Goal: Task Accomplishment & Management: Use online tool/utility

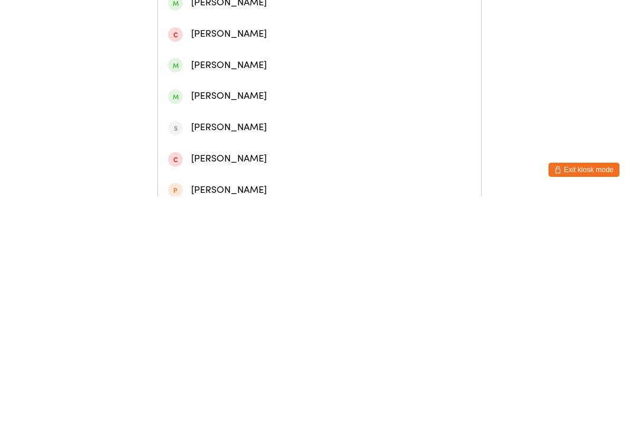
type input "[PERSON_NAME]"
click at [258, 91] on div "[PERSON_NAME] May [PERSON_NAME]" at bounding box center [319, 86] width 303 height 16
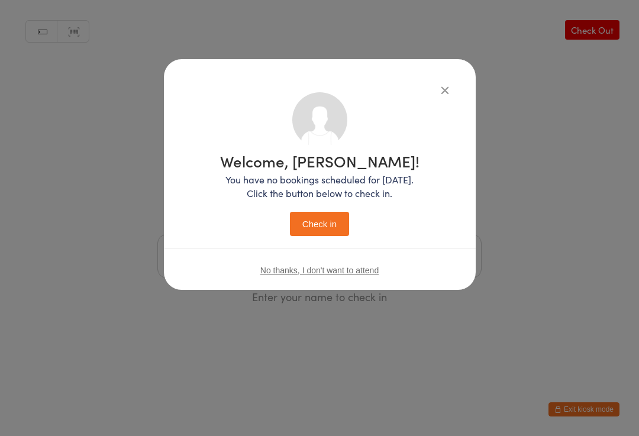
click at [325, 221] on button "Check in" at bounding box center [319, 224] width 59 height 24
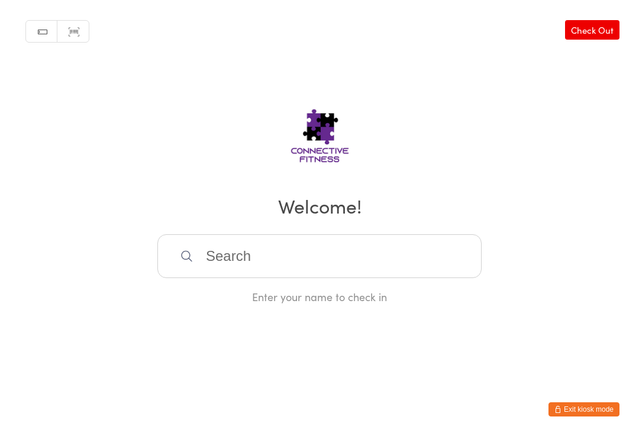
click at [596, 30] on link "Check Out" at bounding box center [592, 30] width 54 height 20
click at [314, 274] on input "search" at bounding box center [319, 256] width 324 height 44
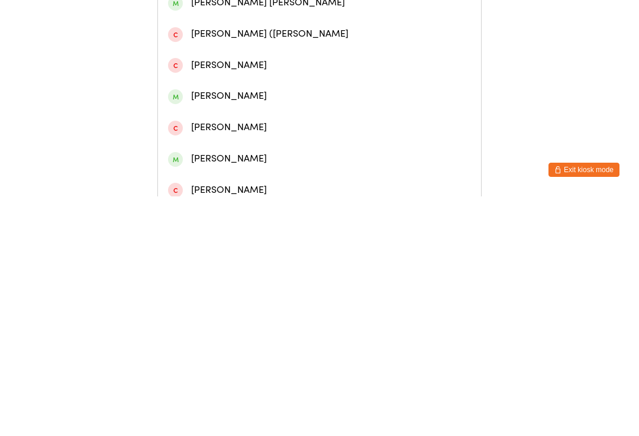
type input "[GEOGRAPHIC_DATA]"
click at [323, 156] on div "[PERSON_NAME]" at bounding box center [319, 149] width 303 height 16
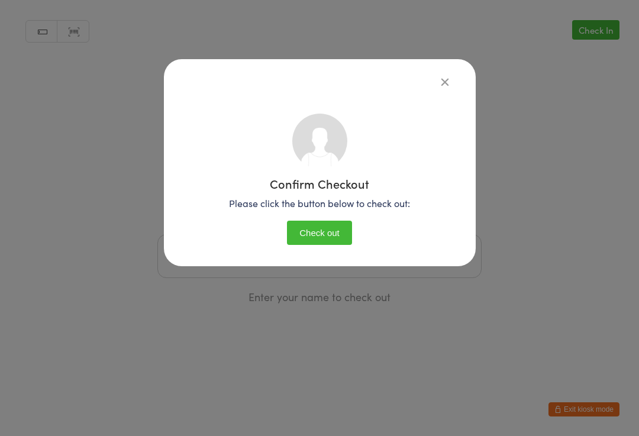
click at [330, 235] on button "Check out" at bounding box center [319, 233] width 65 height 24
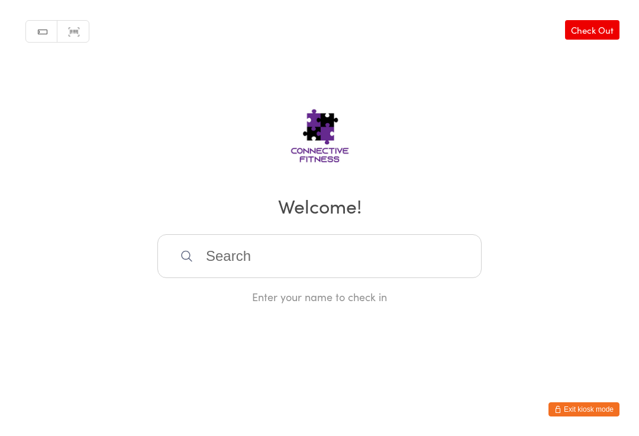
click at [236, 253] on input "search" at bounding box center [319, 256] width 324 height 44
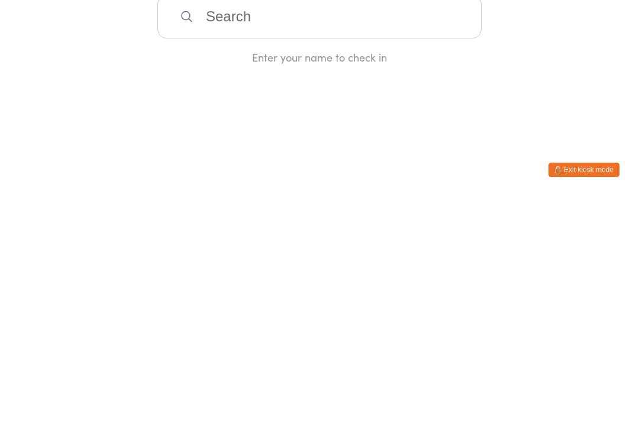
click at [574, 54] on div "Manual search Scanner input Check Out Welcome! Enter your name to check in" at bounding box center [319, 152] width 639 height 304
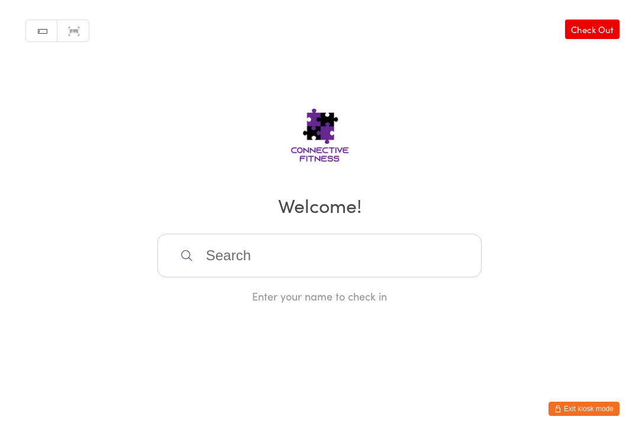
click at [307, 248] on input "search" at bounding box center [319, 256] width 324 height 44
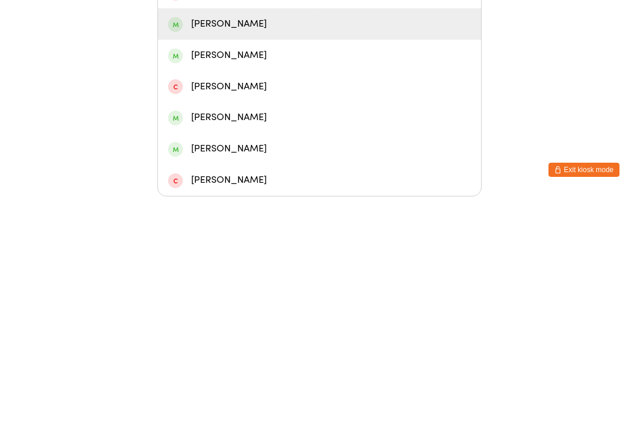
type input "[PERSON_NAME]"
click at [249, 256] on div "[PERSON_NAME]" at bounding box center [319, 264] width 303 height 16
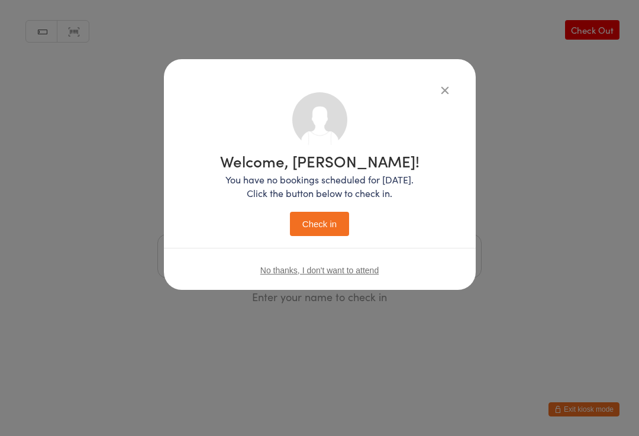
click at [323, 220] on button "Check in" at bounding box center [319, 224] width 59 height 24
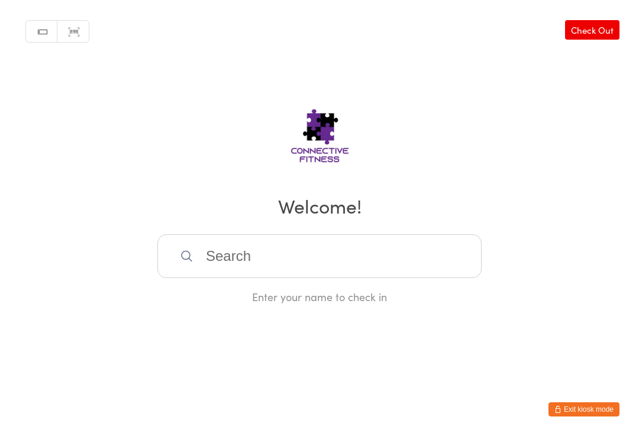
click at [336, 256] on input "search" at bounding box center [319, 256] width 324 height 44
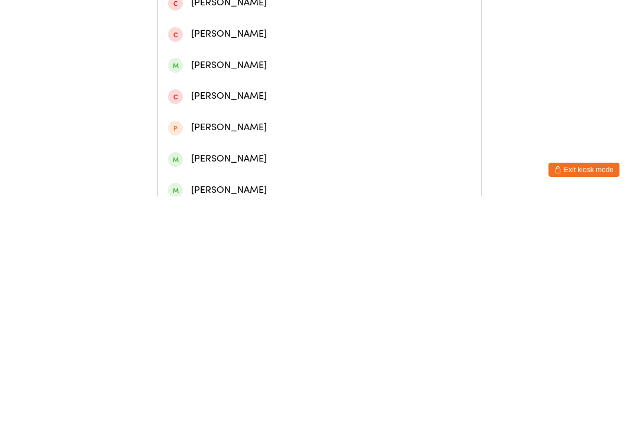
type input "[PERSON_NAME]"
click at [261, 56] on div "[PERSON_NAME]" at bounding box center [319, 55] width 303 height 16
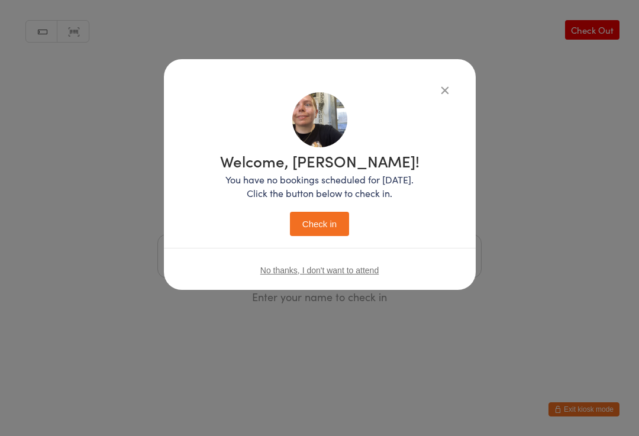
click at [309, 234] on button "Check in" at bounding box center [319, 224] width 59 height 24
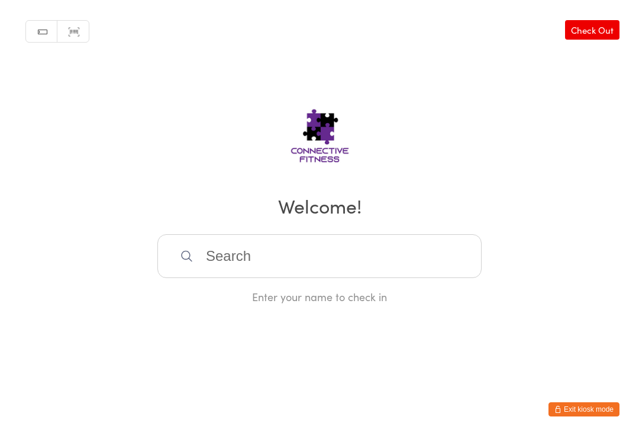
click at [365, 304] on div "Enter your name to check in" at bounding box center [319, 296] width 324 height 15
click at [361, 268] on input "search" at bounding box center [319, 256] width 324 height 44
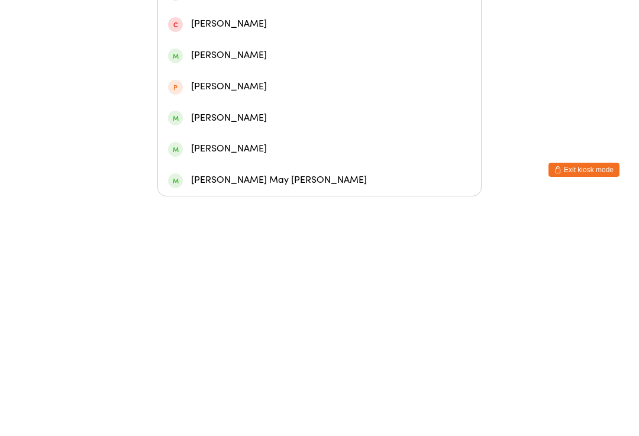
type input "Maya"
click at [291, 99] on div "[PERSON_NAME]" at bounding box center [319, 107] width 303 height 16
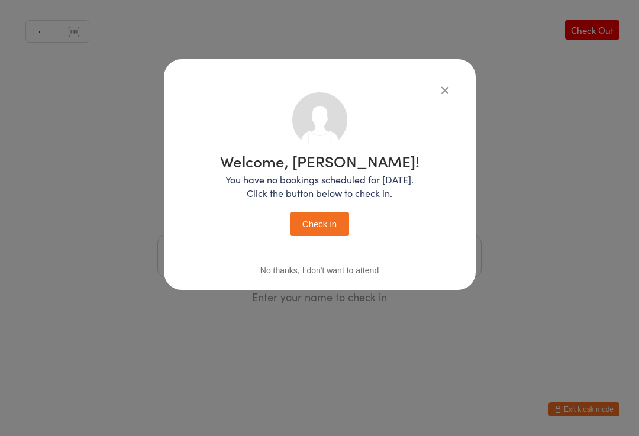
click at [326, 223] on button "Check in" at bounding box center [319, 224] width 59 height 24
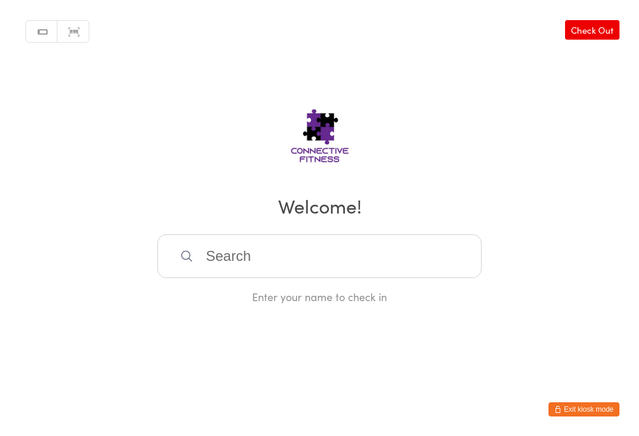
click at [226, 265] on input "search" at bounding box center [319, 256] width 324 height 44
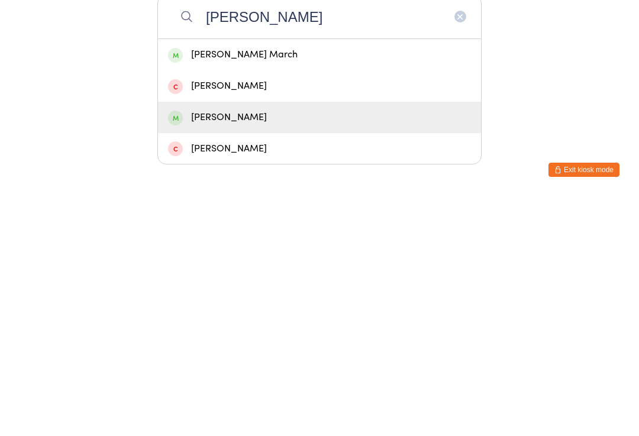
type input "[PERSON_NAME]"
click at [259, 349] on div "[PERSON_NAME]" at bounding box center [319, 357] width 303 height 16
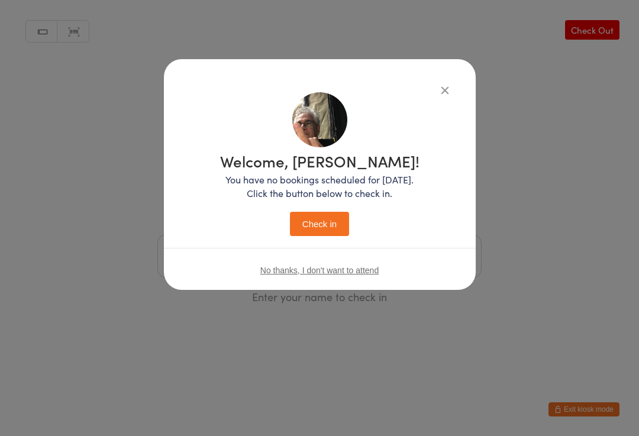
click at [320, 220] on button "Check in" at bounding box center [319, 224] width 59 height 24
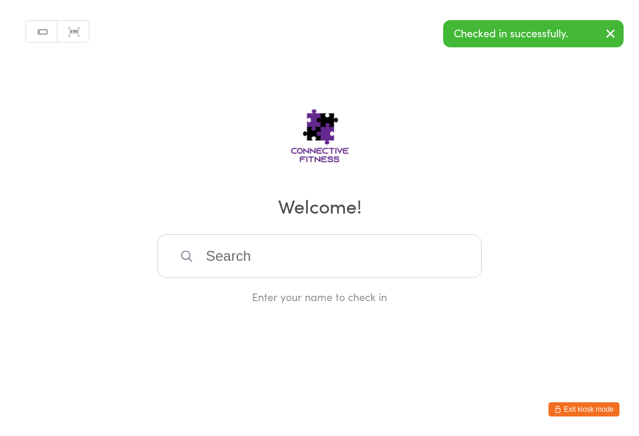
click at [610, 41] on button "button" at bounding box center [611, 34] width 26 height 27
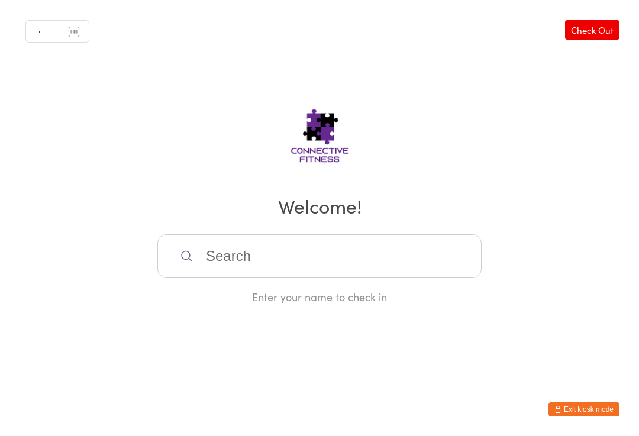
click at [210, 249] on input "search" at bounding box center [319, 256] width 324 height 44
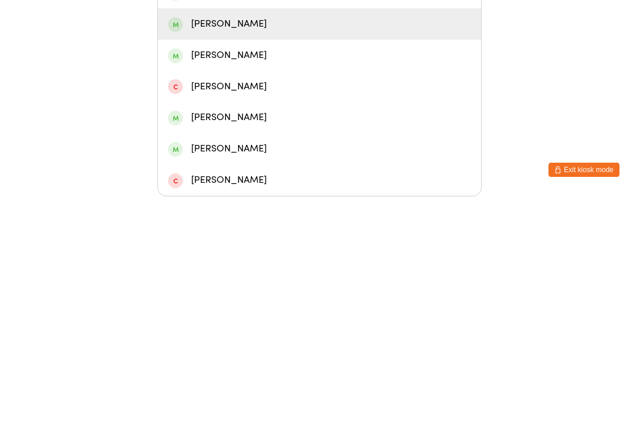
type input "[PERSON_NAME]"
click at [243, 256] on div "[PERSON_NAME]" at bounding box center [319, 264] width 303 height 16
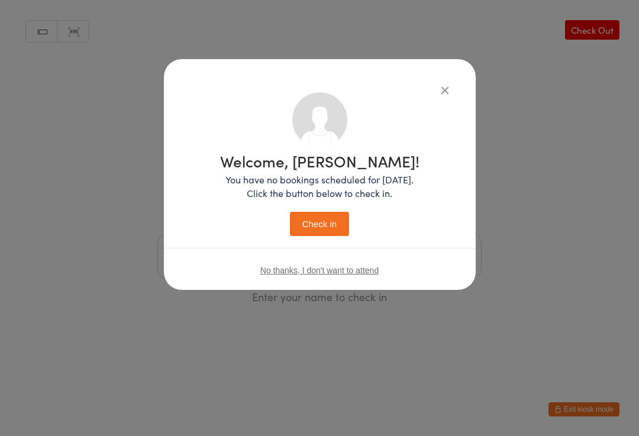
click at [571, 249] on div "Welcome, [PERSON_NAME]! You have no bookings scheduled for [DATE]. Click the bu…" at bounding box center [319, 218] width 639 height 436
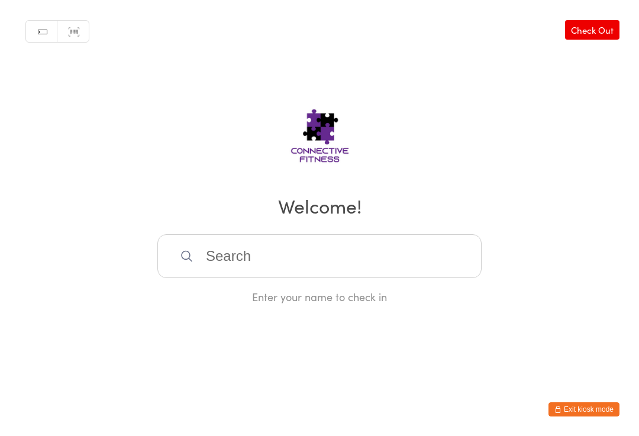
click at [584, 27] on link "Check Out" at bounding box center [592, 30] width 54 height 20
click at [235, 252] on input "search" at bounding box center [319, 256] width 324 height 44
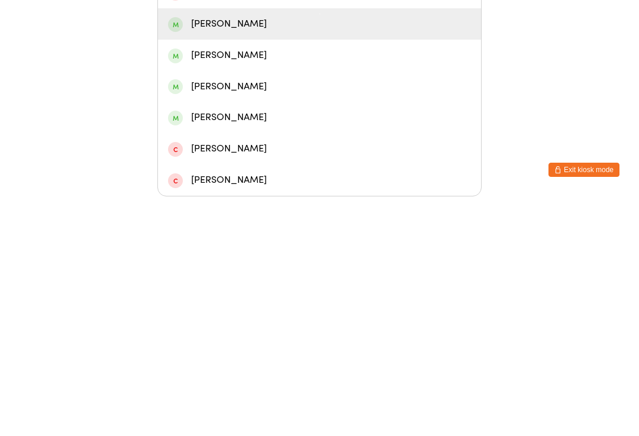
type input "[PERSON_NAME]"
click at [246, 256] on div "[PERSON_NAME]" at bounding box center [319, 264] width 303 height 16
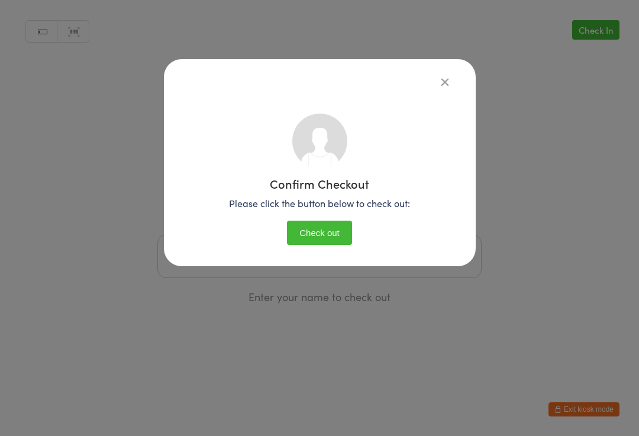
click at [325, 221] on button "Check out" at bounding box center [319, 233] width 65 height 24
